Goal: Task Accomplishment & Management: Manage account settings

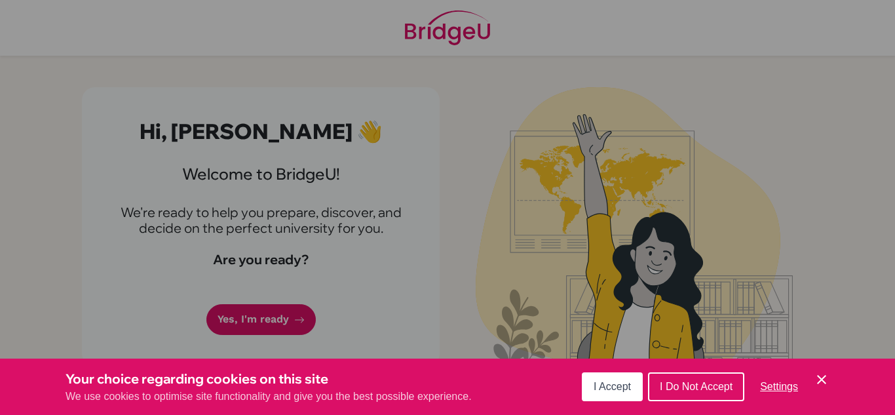
click at [623, 383] on span "I Accept" at bounding box center [611, 386] width 37 height 11
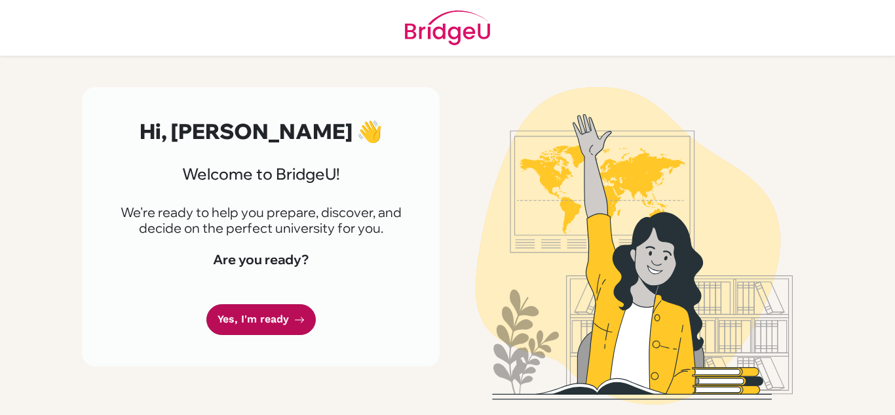
click at [268, 324] on link "Yes, I'm ready" at bounding box center [260, 319] width 109 height 31
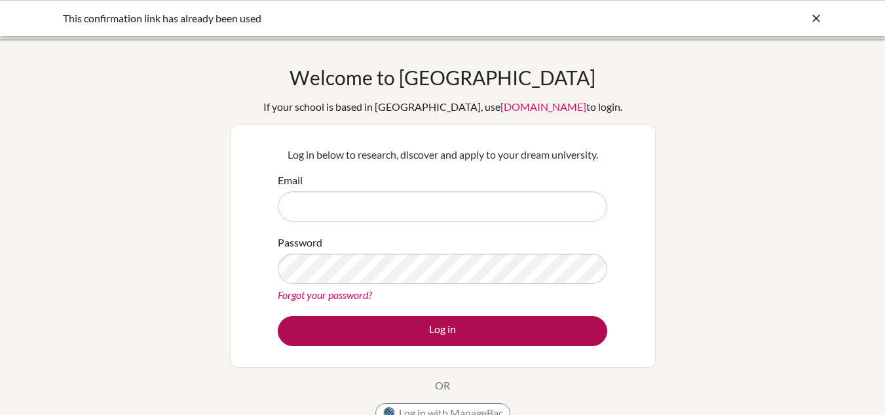
type input "[EMAIL_ADDRESS][DOMAIN_NAME]"
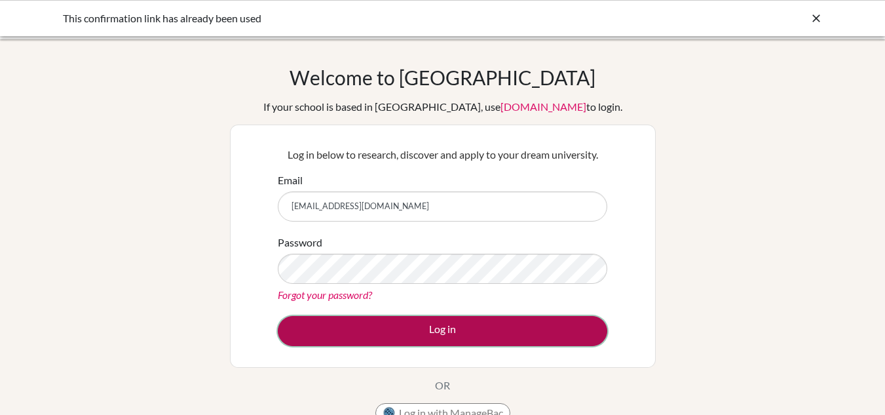
click at [418, 339] on button "Log in" at bounding box center [442, 331] width 329 height 30
